Goal: Task Accomplishment & Management: Manage account settings

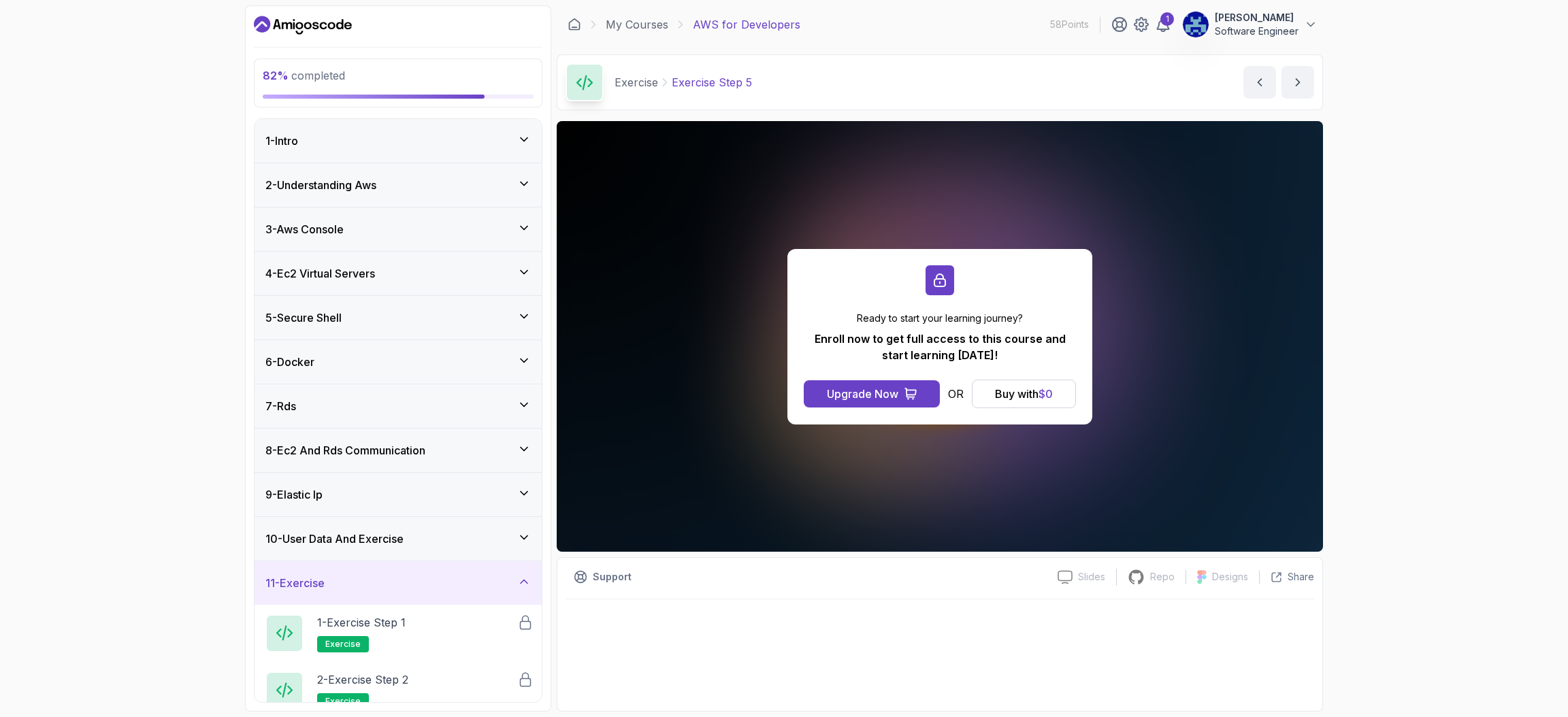
click at [1301, 26] on button "[PERSON_NAME] Software Engineer" at bounding box center [1250, 24] width 135 height 27
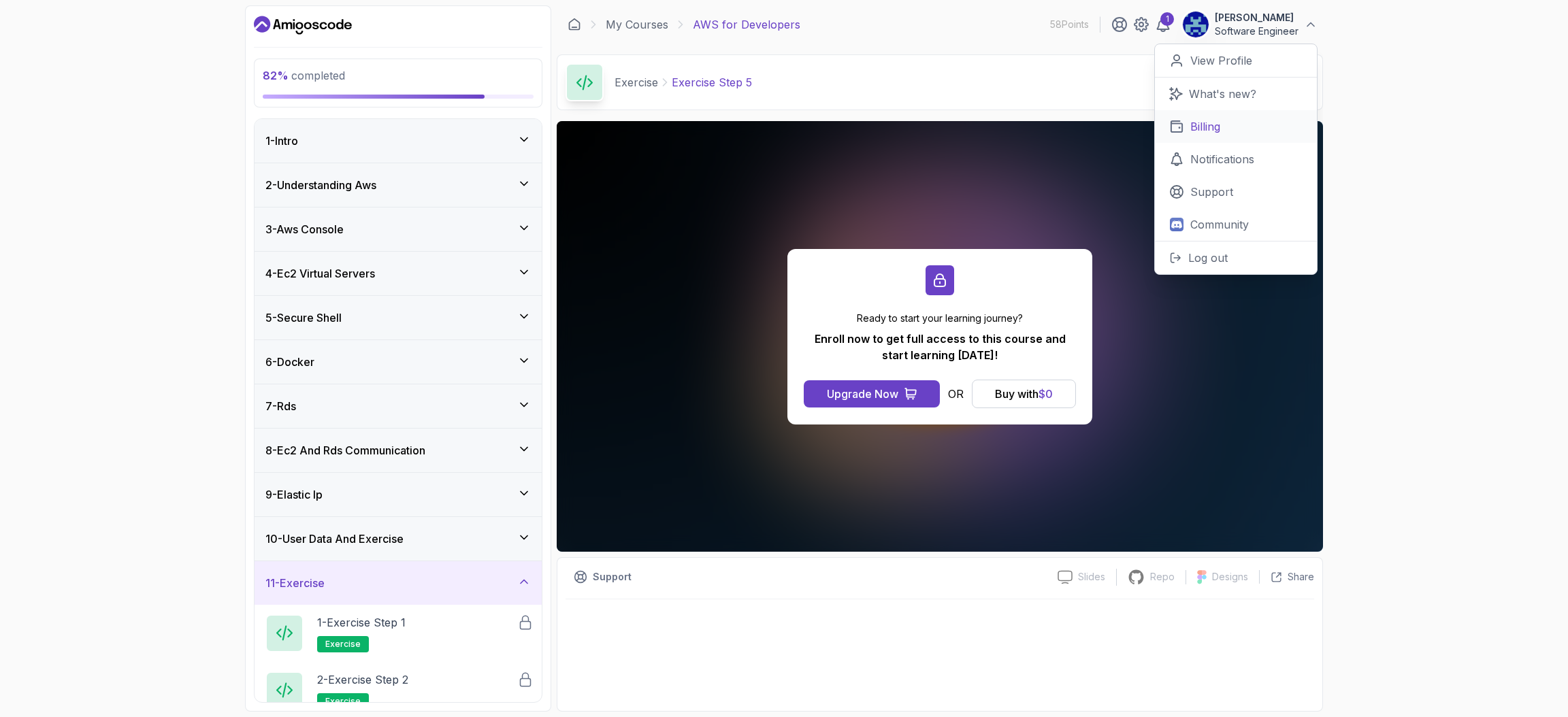
click at [1233, 122] on link "Billing" at bounding box center [1236, 126] width 162 height 32
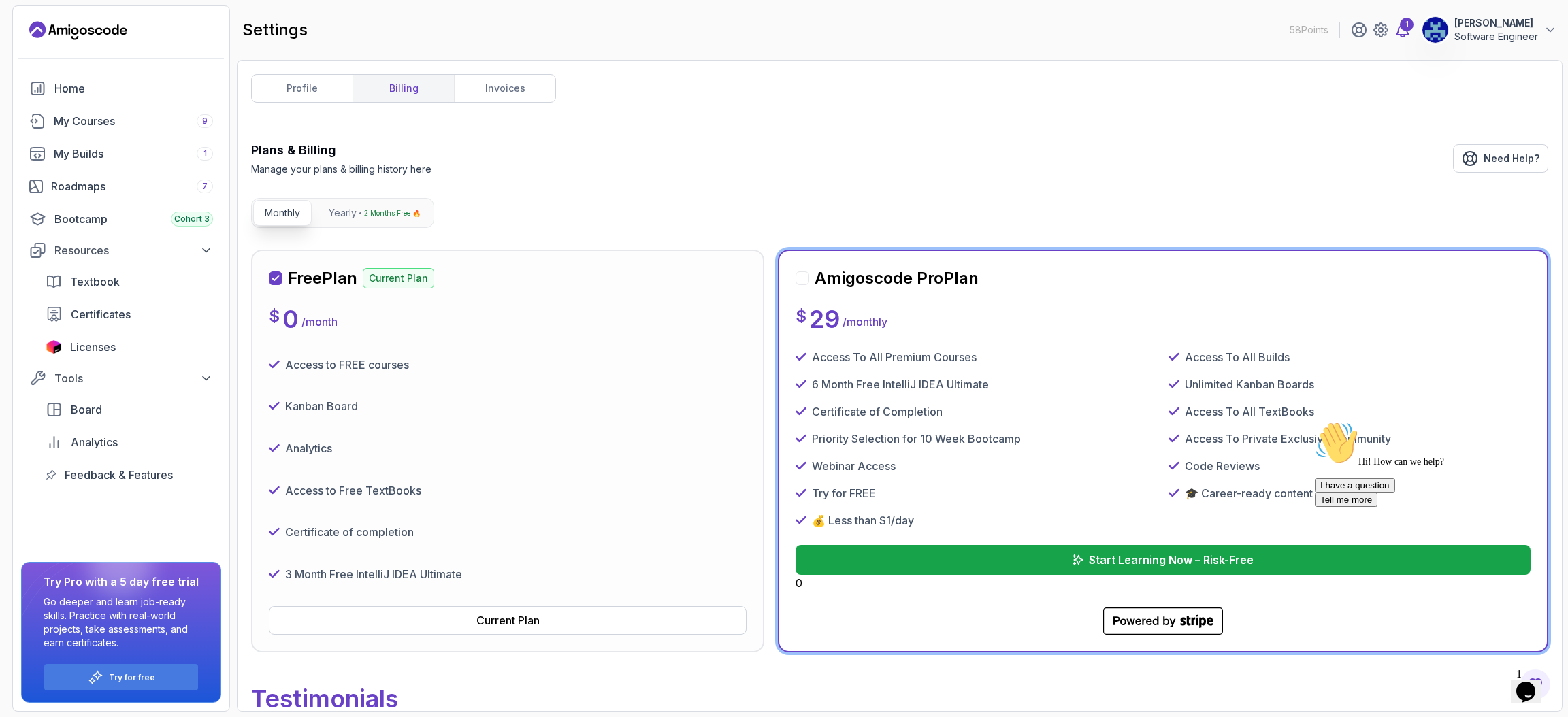
click at [1394, 31] on icon at bounding box center [1402, 30] width 16 height 16
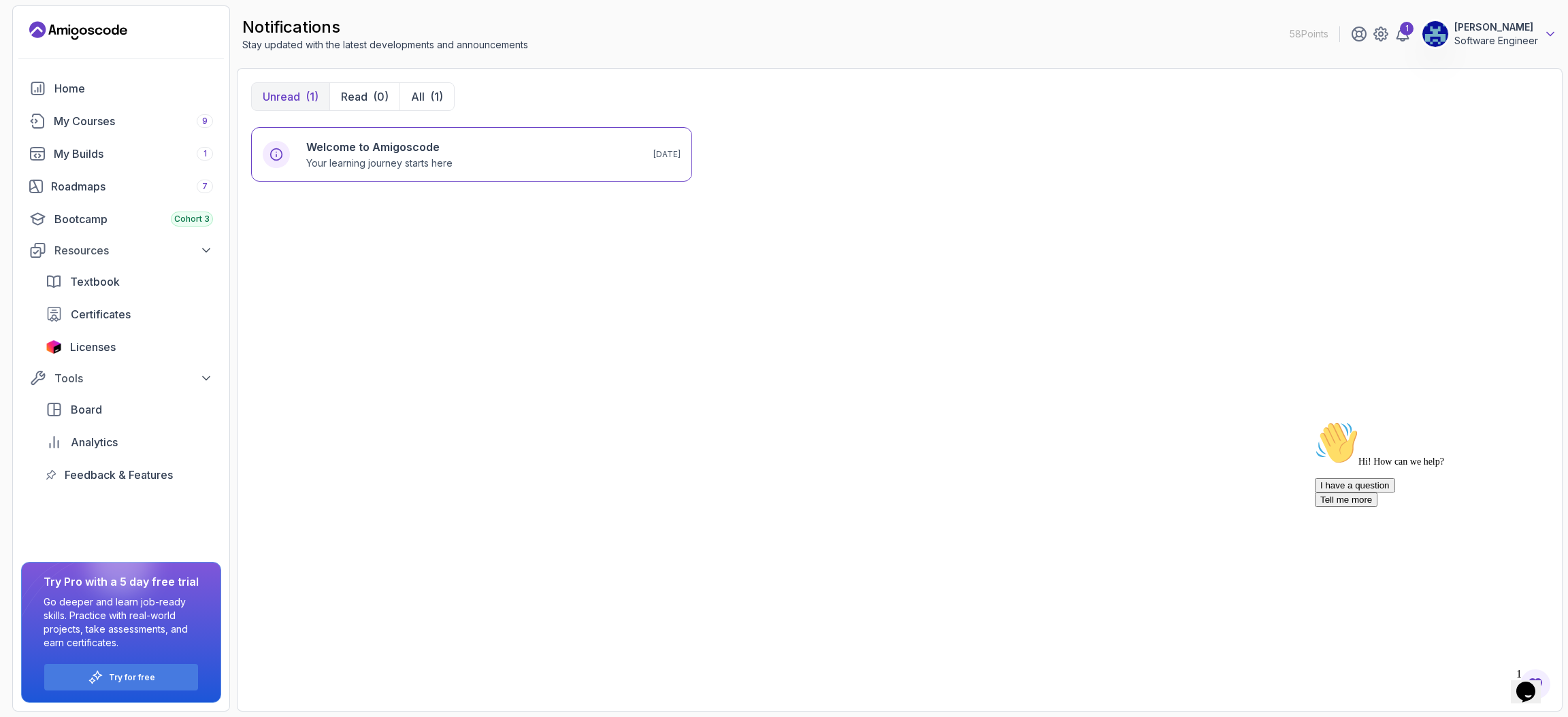
click at [1553, 30] on icon at bounding box center [1550, 34] width 13 height 13
click at [1448, 273] on p "Log out" at bounding box center [1448, 267] width 39 height 16
